Goal: Feedback & Contribution: Contribute content

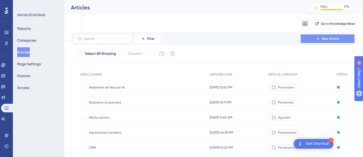
click at [301, 37] on button "New Article" at bounding box center [327, 38] width 54 height 9
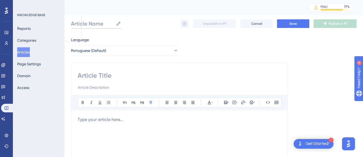
click at [96, 24] on input "Article Name" at bounding box center [92, 24] width 43 height 8
type input "Relatorio de vendas"
click at [85, 77] on input at bounding box center [179, 75] width 203 height 9
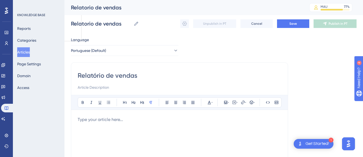
type input "Relatório de vendas"
click at [95, 88] on input at bounding box center [179, 87] width 203 height 6
click at [115, 88] on input at bounding box center [179, 87] width 203 height 6
paste input "Aprenda a criar relatórios de pacientes de forma clara e objetiva!"
drag, startPoint x: 121, startPoint y: 89, endPoint x: 99, endPoint y: 89, distance: 22.3
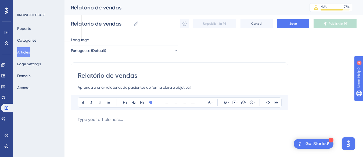
click at [99, 89] on input "Aprenda a criar relatórios de pacientes de forma clara e objetiva!" at bounding box center [179, 87] width 203 height 6
drag, startPoint x: 147, startPoint y: 87, endPoint x: 110, endPoint y: 87, distance: 37.3
click at [110, 87] on input "Aprenda a gerar de pacientes de forma clara e objetiva!" at bounding box center [179, 87] width 203 height 6
drag, startPoint x: 244, startPoint y: 87, endPoint x: 76, endPoint y: 87, distance: 167.7
click at [76, 87] on div "Relatório de vendas Aprenda a gerar o relatório de vendas de um determinado per…" at bounding box center [179, 151] width 217 height 179
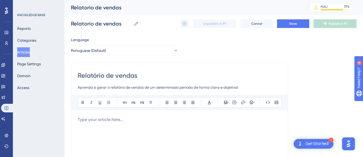
type input "Aprenda a gerar o relatório de vendas de um determinado periodo de forma clara …"
paste input "Aprenda a gerar o relatório de vendas de um determinado período de forma clara …"
type input "Aprenda a gerar o relatório de vendas de um determinado período de forma clara …"
click at [123, 119] on p at bounding box center [179, 119] width 203 height 6
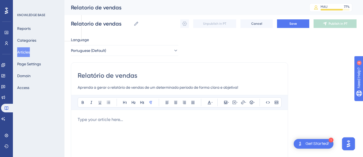
scroll to position [6, 0]
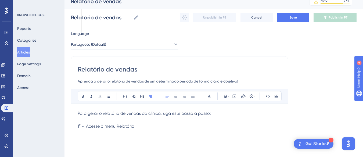
click at [136, 127] on p "Para gerar o relatório de vendas da clínica, siga este passo a passo: 1° - Aces…" at bounding box center [179, 119] width 203 height 19
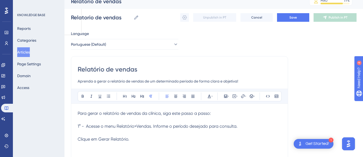
click at [243, 124] on p "Para gerar o relatório de vendas da clínica, siga este passo a passo: 1° - Aces…" at bounding box center [179, 126] width 203 height 32
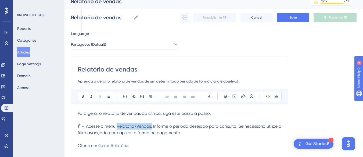
drag, startPoint x: 151, startPoint y: 126, endPoint x: 117, endPoint y: 126, distance: 34.6
click at [117, 126] on span "1° - Acesse o menu Relatório>Vendas. Informe o período desejado para consulta. …" at bounding box center [180, 135] width 204 height 24
click at [80, 95] on button at bounding box center [83, 96] width 8 height 8
click at [196, 133] on p "Para gerar o relatório de vendas da clínica, siga este passo a passo: 1° - Aces…" at bounding box center [179, 129] width 203 height 39
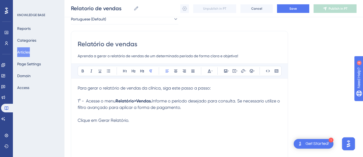
scroll to position [32, 0]
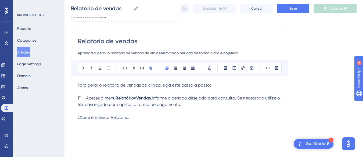
click at [132, 119] on p "Para gerar o relatório de vendas da clínica, siga este passo a passo: 1° - Aces…" at bounding box center [179, 101] width 203 height 39
click at [77, 116] on div "Relatório de vendas Aprenda a gerar o relatório de vendas de um determinado per…" at bounding box center [179, 117] width 217 height 179
click at [78, 117] on span "Informe o período desejado para consulta. Se necessario utilize o filtro avança…" at bounding box center [179, 107] width 203 height 24
click at [196, 104] on p "Para gerar o relatório de vendas da clínica, siga este passo a passo: 1° - Aces…" at bounding box center [179, 101] width 203 height 39
click at [224, 67] on icon at bounding box center [225, 67] width 3 height 3
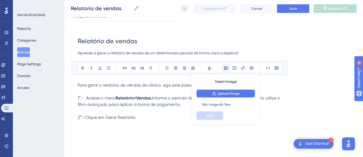
click at [227, 95] on span "Upload Image" at bounding box center [229, 93] width 22 height 4
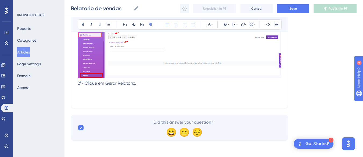
scroll to position [131, 0]
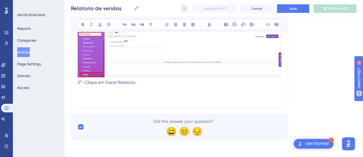
click at [147, 86] on p "Para gerar o relatório de vendas da clínica, siga este passo a passo: 1° - Aces…" at bounding box center [179, 34] width 203 height 103
click at [228, 25] on icon at bounding box center [228, 24] width 1 height 4
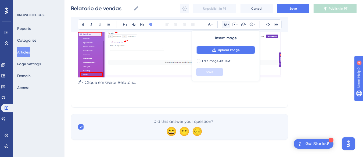
click at [226, 53] on button "Upload Image" at bounding box center [225, 50] width 59 height 9
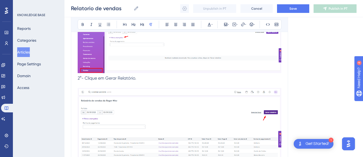
scroll to position [221, 0]
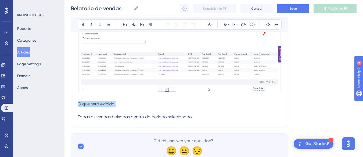
drag, startPoint x: 118, startPoint y: 109, endPoint x: 66, endPoint y: 110, distance: 52.3
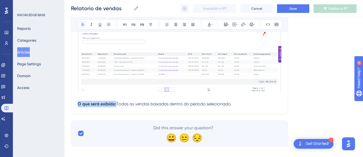
click at [81, 23] on icon at bounding box center [83, 24] width 4 height 4
click at [200, 107] on p "Para gerar o relatório de vendas da clínica, siga este passo a passo: 1° - Aces…" at bounding box center [179, 0] width 203 height 214
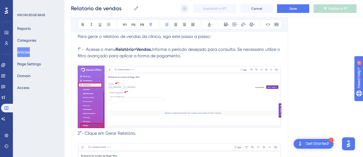
scroll to position [147, 0]
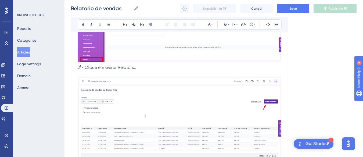
drag, startPoint x: 137, startPoint y: 72, endPoint x: 106, endPoint y: 72, distance: 31.4
click at [106, 72] on p "Para gerar o relatório de vendas da clínica, siga este passo a passo: 1° - Aces…" at bounding box center [179, 75] width 203 height 214
click at [83, 23] on icon at bounding box center [83, 24] width 4 height 4
click at [152, 75] on p "Para gerar o relatório de vendas da clínica, siga este passo a passo: 1° - Aces…" at bounding box center [179, 75] width 203 height 214
drag, startPoint x: 141, startPoint y: 75, endPoint x: 138, endPoint y: 73, distance: 3.6
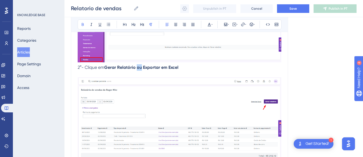
click at [138, 70] on strong "Gerar Relatório ou Exportar em Excel" at bounding box center [141, 67] width 74 height 5
click at [82, 25] on icon at bounding box center [83, 24] width 4 height 4
click at [184, 70] on p "Para gerar o relatório de vendas da clínica, siga este passo a passo: 1° - Aces…" at bounding box center [179, 75] width 203 height 214
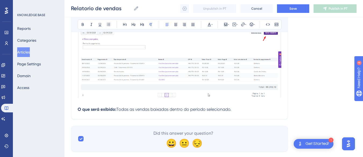
scroll to position [216, 0]
click at [199, 112] on p "Para gerar o relatório de vendas da clínica, siga este passo a passo: 1° - Aces…" at bounding box center [179, 5] width 203 height 214
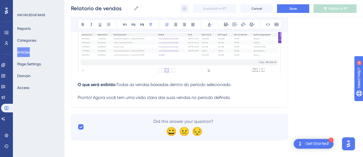
scroll to position [253, 0]
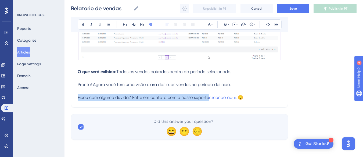
drag, startPoint x: 208, startPoint y: 117, endPoint x: 77, endPoint y: 116, distance: 131.0
click at [84, 24] on icon at bounding box center [83, 24] width 4 height 4
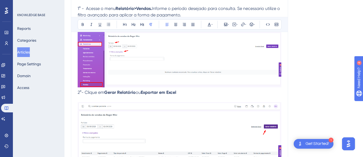
scroll to position [0, 0]
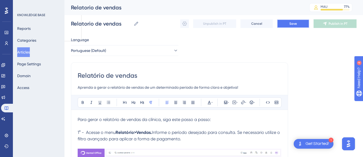
click at [287, 25] on button "Save" at bounding box center [293, 23] width 32 height 9
click at [302, 23] on button "Save" at bounding box center [293, 23] width 32 height 9
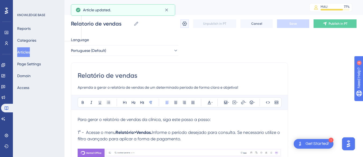
click at [186, 24] on icon at bounding box center [184, 23] width 5 height 4
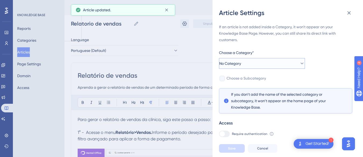
click at [260, 65] on button "No Category" at bounding box center [262, 63] width 86 height 11
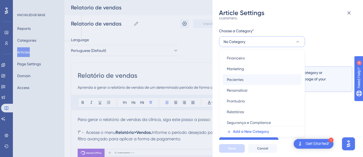
scroll to position [56, 0]
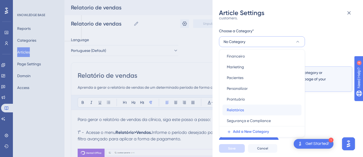
click at [253, 109] on div "Relatórios Relatórios" at bounding box center [261, 109] width 70 height 11
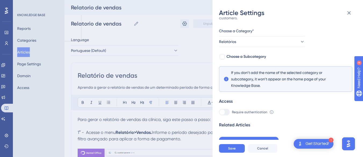
scroll to position [24, 0]
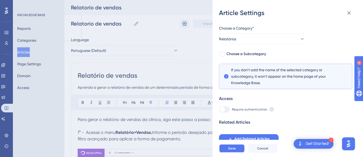
click at [236, 152] on button "Save" at bounding box center [232, 148] width 26 height 9
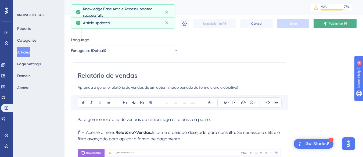
click at [334, 23] on span "Publish in PT" at bounding box center [337, 23] width 19 height 4
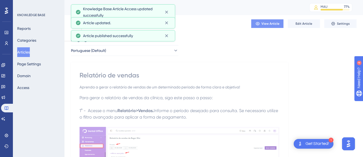
click at [269, 26] on button "View Article" at bounding box center [267, 23] width 32 height 9
